Goal: Task Accomplishment & Management: Complete application form

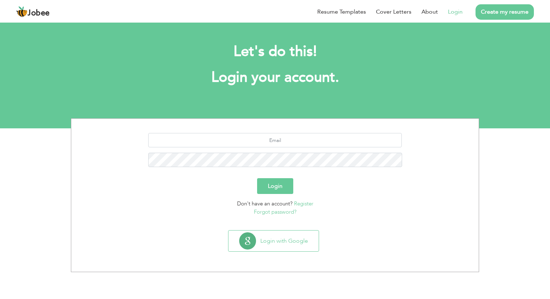
click at [288, 140] on input "text" at bounding box center [275, 140] width 254 height 14
type input "[EMAIL_ADDRESS][DOMAIN_NAME]"
click at [257, 178] on button "Login" at bounding box center [275, 186] width 36 height 16
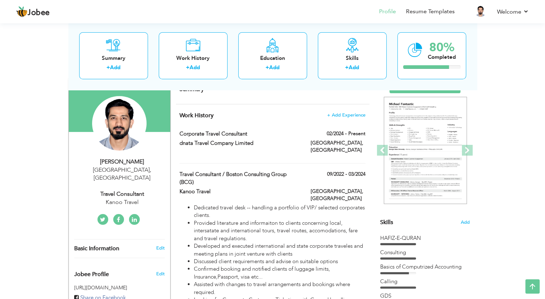
scroll to position [56, 0]
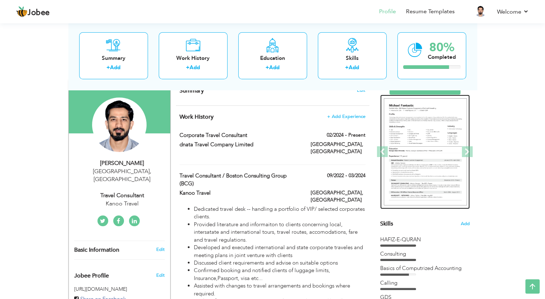
click at [430, 127] on img at bounding box center [425, 151] width 83 height 107
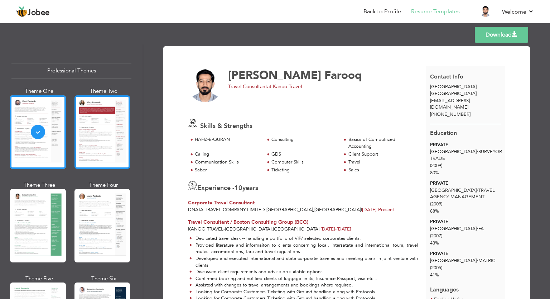
click at [115, 133] on div at bounding box center [102, 131] width 56 height 73
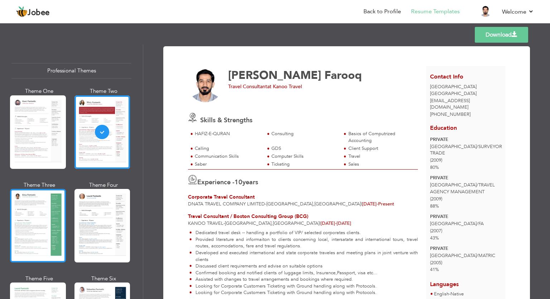
click at [44, 209] on div at bounding box center [38, 225] width 56 height 73
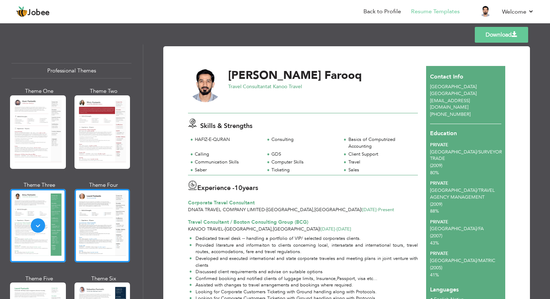
click at [102, 238] on div at bounding box center [102, 225] width 56 height 73
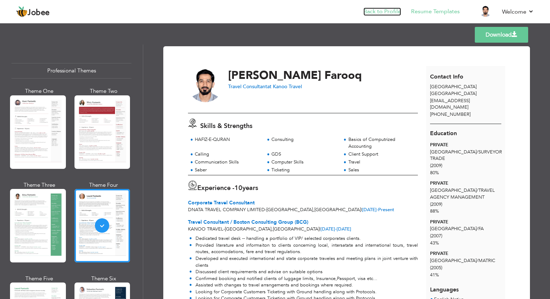
click at [394, 11] on link "Back to Profile" at bounding box center [382, 12] width 38 height 8
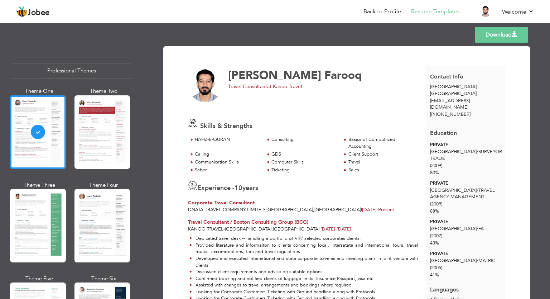
click at [343, 202] on div "Corporate Travel Consultant" at bounding box center [303, 202] width 230 height 7
click at [380, 12] on link "Back to Profile" at bounding box center [382, 12] width 38 height 8
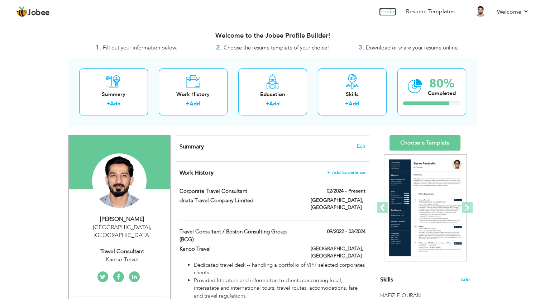
click at [390, 13] on link "Profile" at bounding box center [387, 12] width 17 height 8
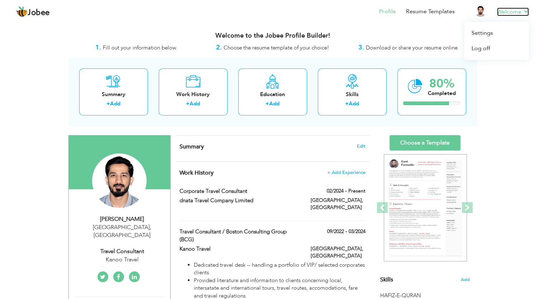
click at [516, 10] on link "Welcome" at bounding box center [513, 12] width 32 height 9
click at [481, 47] on link "Log off" at bounding box center [496, 48] width 64 height 15
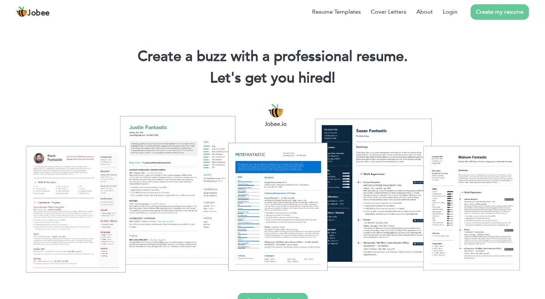
click at [492, 13] on link "Create my resume" at bounding box center [499, 11] width 58 height 15
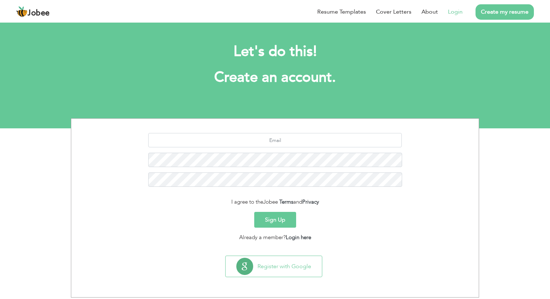
click at [460, 13] on link "Login" at bounding box center [455, 12] width 15 height 9
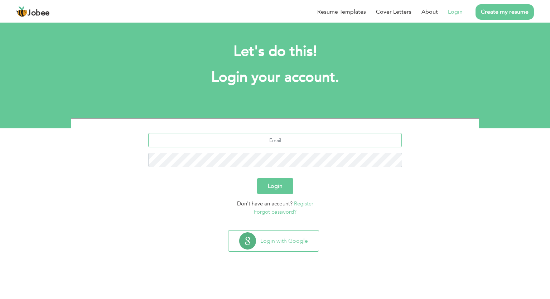
click at [277, 140] on input "text" at bounding box center [275, 140] width 254 height 14
type input "[EMAIL_ADDRESS][DOMAIN_NAME]"
click at [274, 183] on button "Login" at bounding box center [275, 186] width 36 height 16
